Goal: Register for event/course

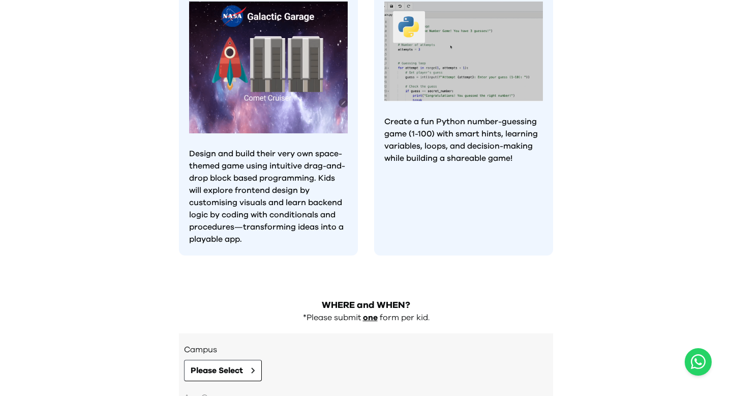
scroll to position [834, 0]
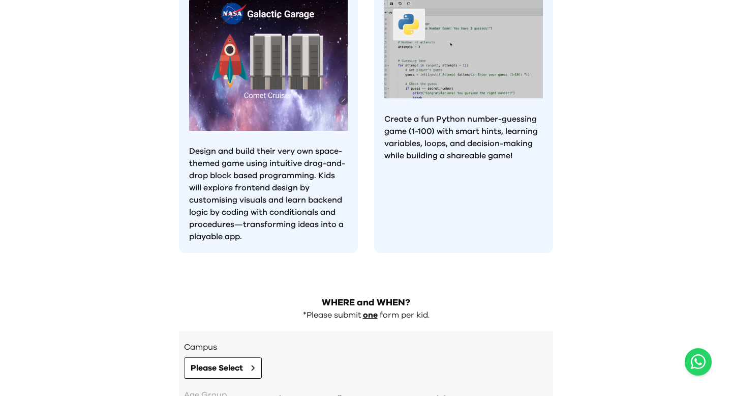
click at [493, 113] on p "Create a fun Python number-guessing game (1-100) with smart hints, learning var…" at bounding box center [463, 137] width 159 height 49
click at [508, 67] on img at bounding box center [463, 49] width 159 height 100
click at [513, 55] on img at bounding box center [463, 49] width 159 height 100
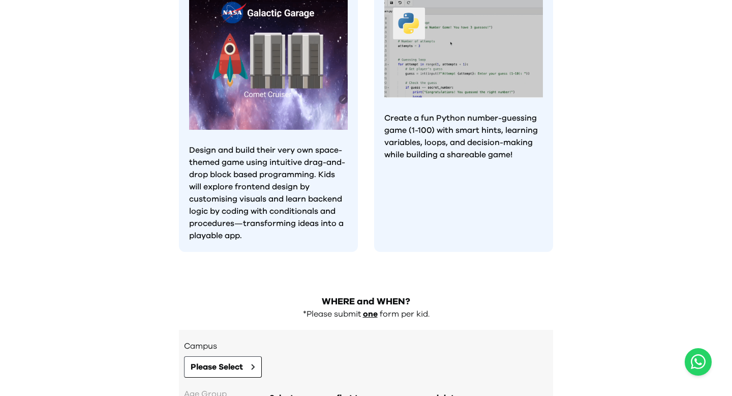
scroll to position [945, 0]
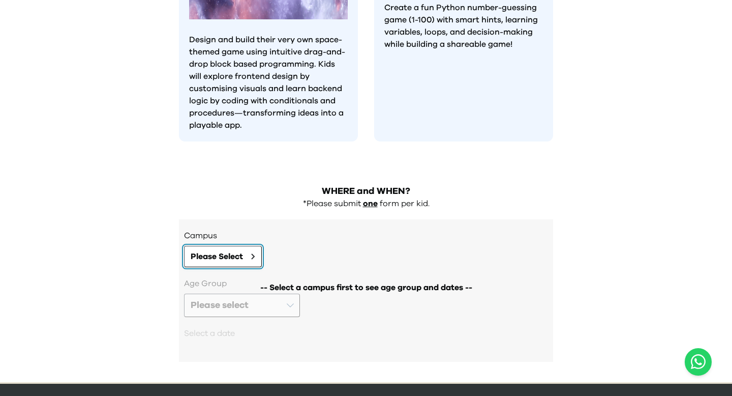
click at [213, 250] on span "Please Select" at bounding box center [217, 256] width 52 height 12
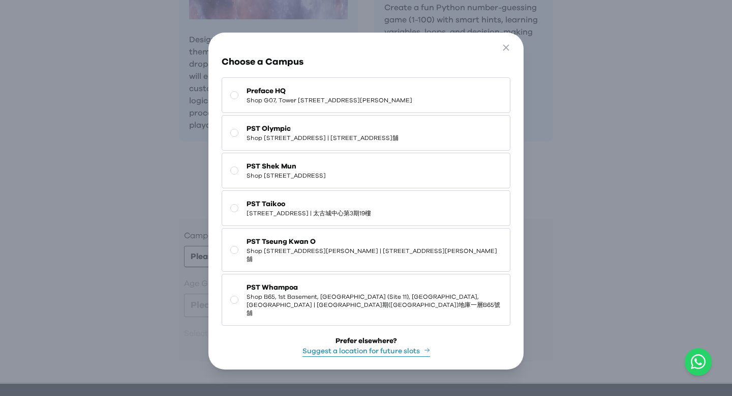
click at [120, 178] on div "Go Back Close Choose a Campus Preface HQ Shop [GEOGRAPHIC_DATA][STREET_ADDRESS]…" at bounding box center [366, 201] width 732 height 402
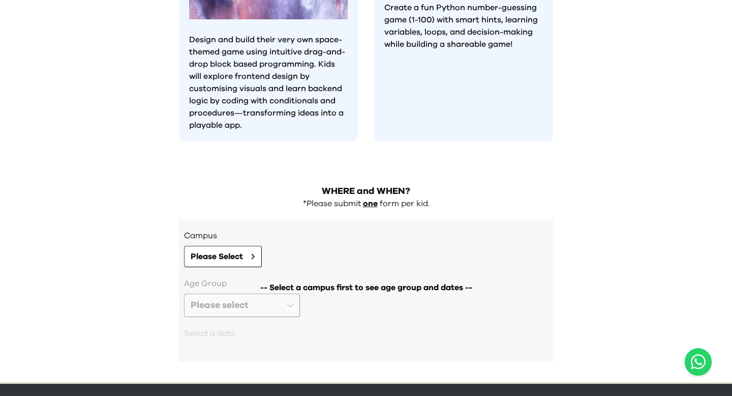
click at [245, 277] on div "-- Select a campus first to see age group and dates --" at bounding box center [366, 314] width 364 height 74
click at [233, 250] on span "Please Select" at bounding box center [217, 256] width 52 height 12
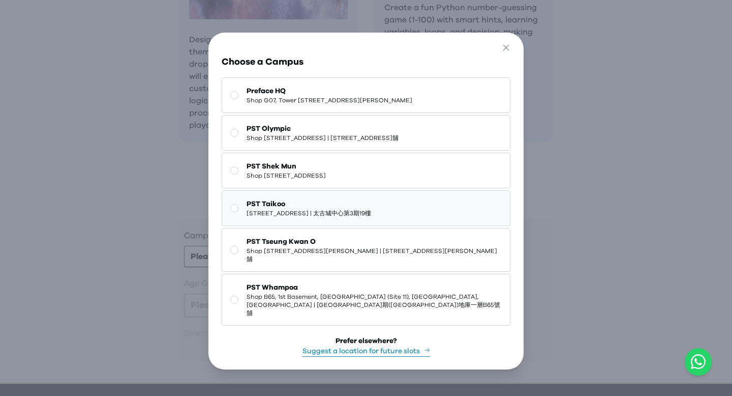
click at [272, 217] on span "[STREET_ADDRESS] | 太古城中心第3期19樓" at bounding box center [309, 213] width 125 height 8
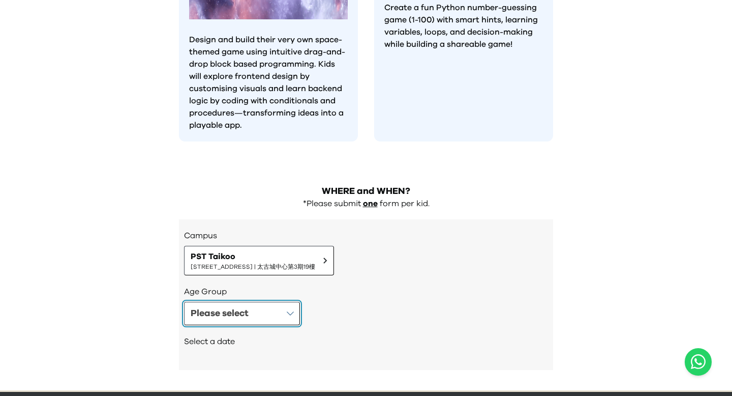
click at [259, 302] on button "Please select" at bounding box center [242, 313] width 116 height 23
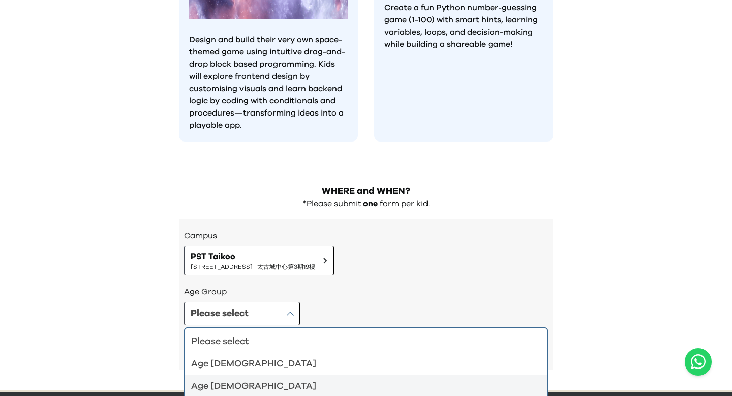
scroll to position [953, 0]
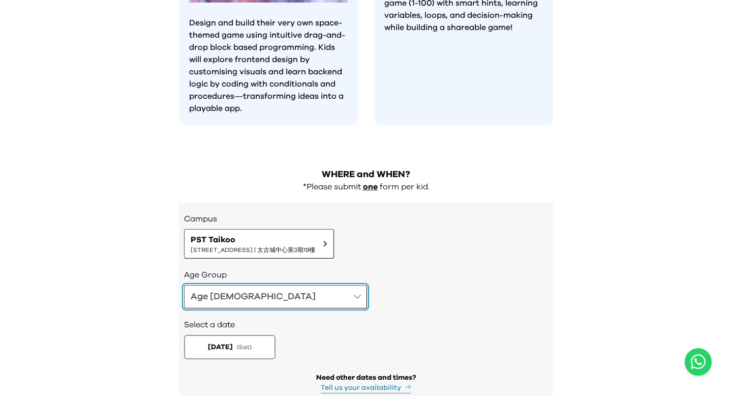
scroll to position [1003, 0]
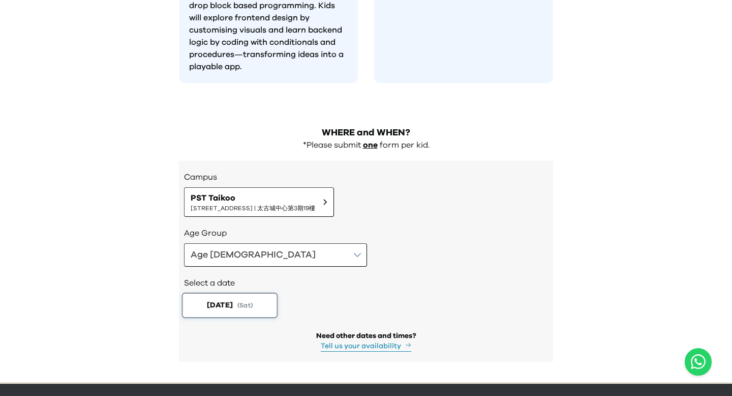
click at [245, 292] on button "[DATE] ( Sat )" at bounding box center [230, 304] width 96 height 25
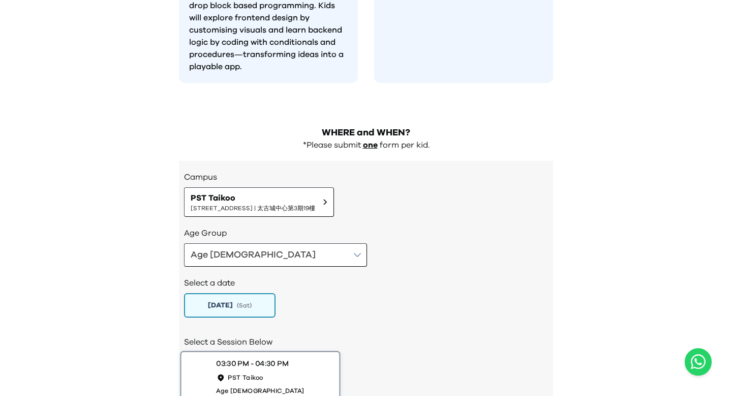
click at [247, 358] on div "03:30 PM - 04:30 PM" at bounding box center [252, 363] width 72 height 11
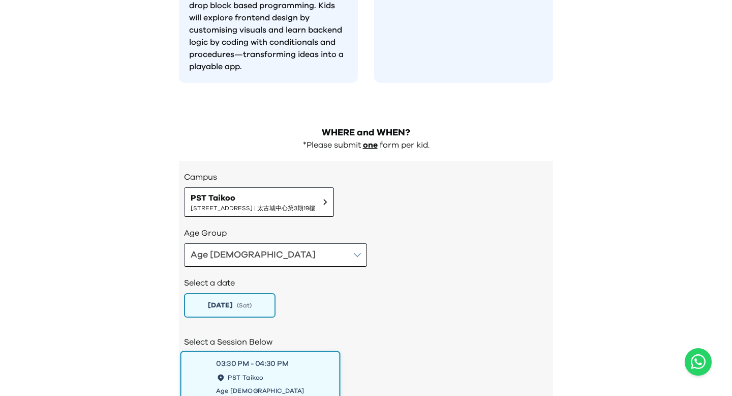
click at [294, 358] on div "03:30 PM - 04:30 PM PST Taikoo Age [DEMOGRAPHIC_DATA]" at bounding box center [260, 376] width 88 height 36
click at [353, 293] on div "[DATE] ( Sat )" at bounding box center [366, 305] width 364 height 24
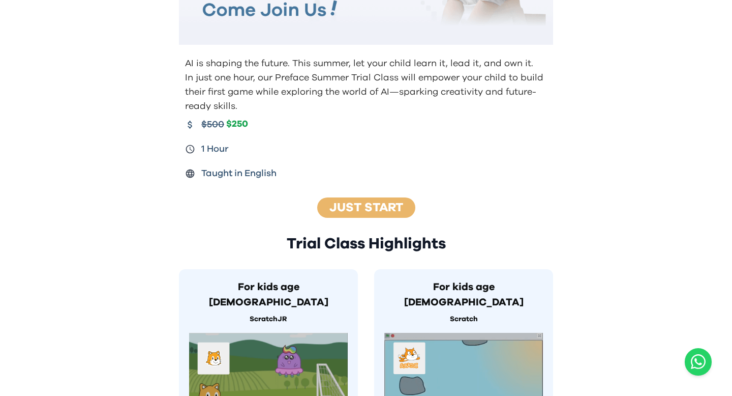
scroll to position [202, 0]
